Goal: Task Accomplishment & Management: Complete application form

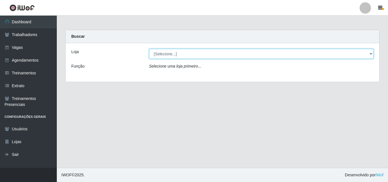
click at [370, 54] on select "[Selecione...] Bemais Supermercados - B5 Anatólia" at bounding box center [261, 54] width 225 height 10
select select "405"
click at [149, 49] on select "[Selecione...] Bemais Supermercados - B5 Anatólia" at bounding box center [261, 54] width 225 height 10
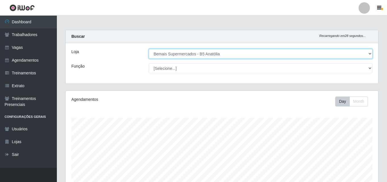
scroll to position [118, 312]
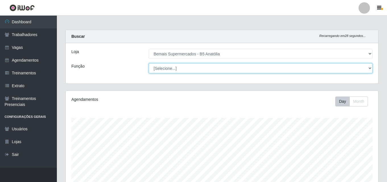
click at [368, 68] on select "[Selecione...] ASG ASG + ASG ++ Auxiliar de Estacionamento Auxiliar de Estacion…" at bounding box center [261, 68] width 224 height 10
click at [149, 63] on select "[Selecione...] ASG ASG + ASG ++ Auxiliar de Estacionamento Auxiliar de Estacion…" at bounding box center [261, 68] width 224 height 10
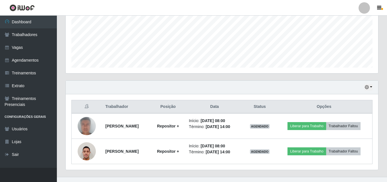
scroll to position [142, 0]
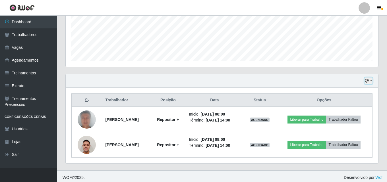
click at [370, 81] on button "button" at bounding box center [368, 81] width 8 height 7
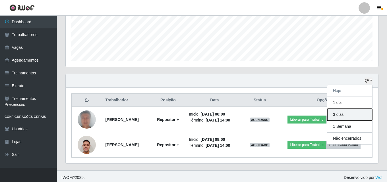
click at [341, 116] on button "3 dias" at bounding box center [349, 115] width 45 height 12
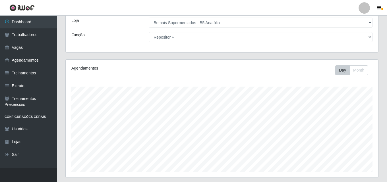
scroll to position [0, 0]
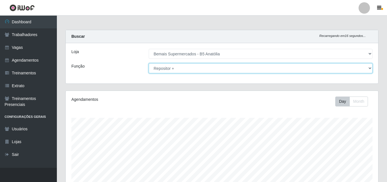
click at [370, 69] on select "[Selecione...] ASG ASG + ASG ++ Auxiliar de Estacionamento Auxiliar de Estacion…" at bounding box center [261, 68] width 224 height 10
click at [149, 63] on select "[Selecione...] ASG ASG + ASG ++ Auxiliar de Estacionamento Auxiliar de Estacion…" at bounding box center [261, 68] width 224 height 10
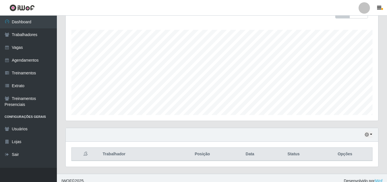
scroll to position [94, 0]
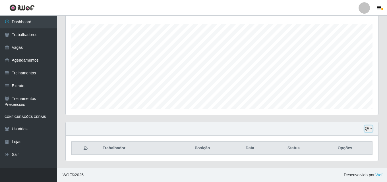
click at [370, 129] on button "button" at bounding box center [368, 129] width 8 height 7
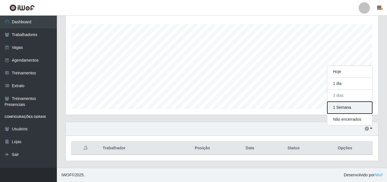
click at [340, 109] on button "1 Semana" at bounding box center [349, 108] width 45 height 12
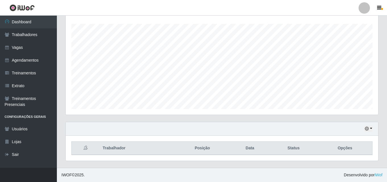
scroll to position [0, 0]
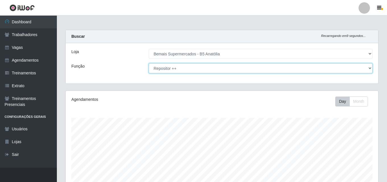
click at [370, 69] on select "[Selecione...] ASG ASG + ASG ++ Auxiliar de Estacionamento Auxiliar de Estacion…" at bounding box center [261, 68] width 224 height 10
click at [149, 63] on select "[Selecione...] ASG ASG + ASG ++ Auxiliar de Estacionamento Auxiliar de Estacion…" at bounding box center [261, 68] width 224 height 10
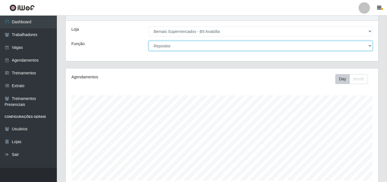
scroll to position [94, 0]
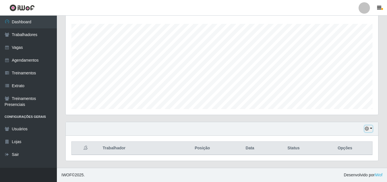
click at [370, 128] on button "button" at bounding box center [368, 129] width 8 height 7
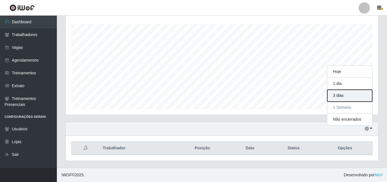
click at [339, 97] on button "3 dias" at bounding box center [349, 96] width 45 height 12
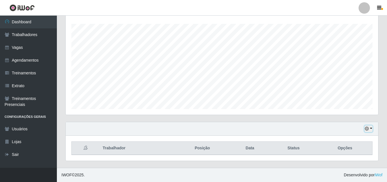
click at [370, 128] on button "button" at bounding box center [368, 129] width 8 height 7
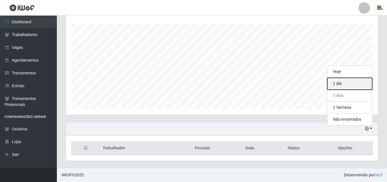
click at [342, 84] on button "1 dia" at bounding box center [349, 84] width 45 height 12
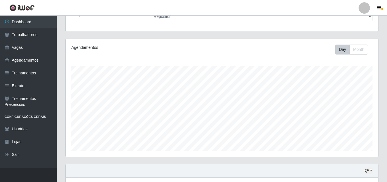
scroll to position [0, 0]
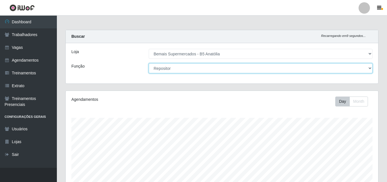
click at [370, 69] on select "[Selecione...] ASG ASG + ASG ++ Auxiliar de Estacionamento Auxiliar de Estacion…" at bounding box center [261, 68] width 224 height 10
click at [370, 68] on select "[Selecione...] ASG ASG + ASG ++ Auxiliar de Estacionamento Auxiliar de Estacion…" at bounding box center [261, 68] width 224 height 10
select select "82"
click at [149, 63] on select "[Selecione...] ASG ASG + ASG ++ Auxiliar de Estacionamento Auxiliar de Estacion…" at bounding box center [261, 68] width 224 height 10
